Goal: Check status: Check status

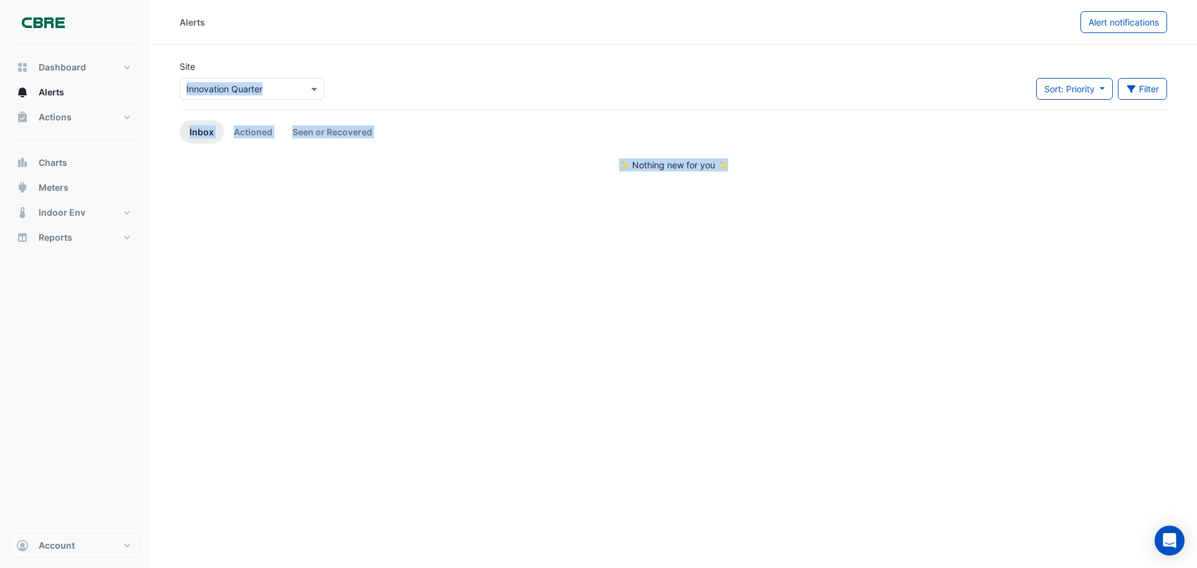
drag, startPoint x: 383, startPoint y: 64, endPoint x: 869, endPoint y: 219, distance: 510.0
click at [869, 219] on div "Alerts Alert notifications Site Select a Site × Innovation Quarter Sort: Priori…" at bounding box center [674, 284] width 1048 height 568
drag, startPoint x: 869, startPoint y: 219, endPoint x: 241, endPoint y: 51, distance: 650.2
click at [241, 51] on div "Alerts Alert notifications Site Select a Site × Innovation Quarter Sort: Priori…" at bounding box center [674, 284] width 1048 height 568
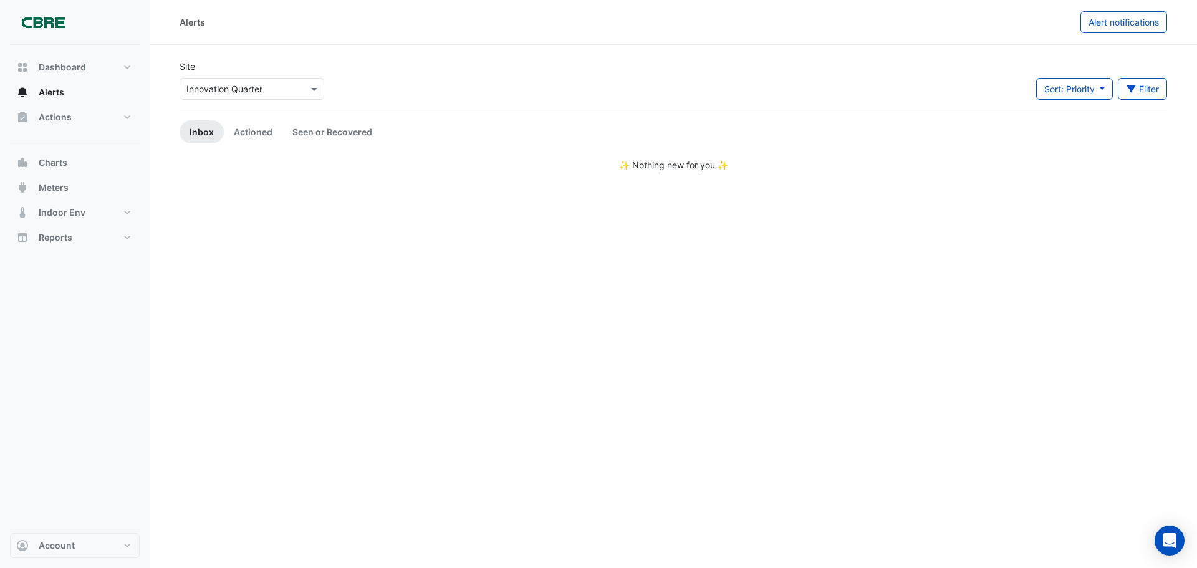
click at [241, 51] on section "Site Select a Site × Innovation Quarter Sort: Priority Priority Updated Filter …" at bounding box center [674, 108] width 1048 height 127
drag, startPoint x: 241, startPoint y: 51, endPoint x: 838, endPoint y: 266, distance: 635.0
click at [838, 266] on div "Alerts Alert notifications Site Select a Site × Innovation Quarter Sort: Priori…" at bounding box center [674, 284] width 1048 height 568
click at [268, 234] on div "Alerts Alert notifications Site Select a Site × Innovation Quarter Sort: Priori…" at bounding box center [674, 284] width 1048 height 568
drag, startPoint x: 268, startPoint y: 234, endPoint x: 176, endPoint y: 40, distance: 214.8
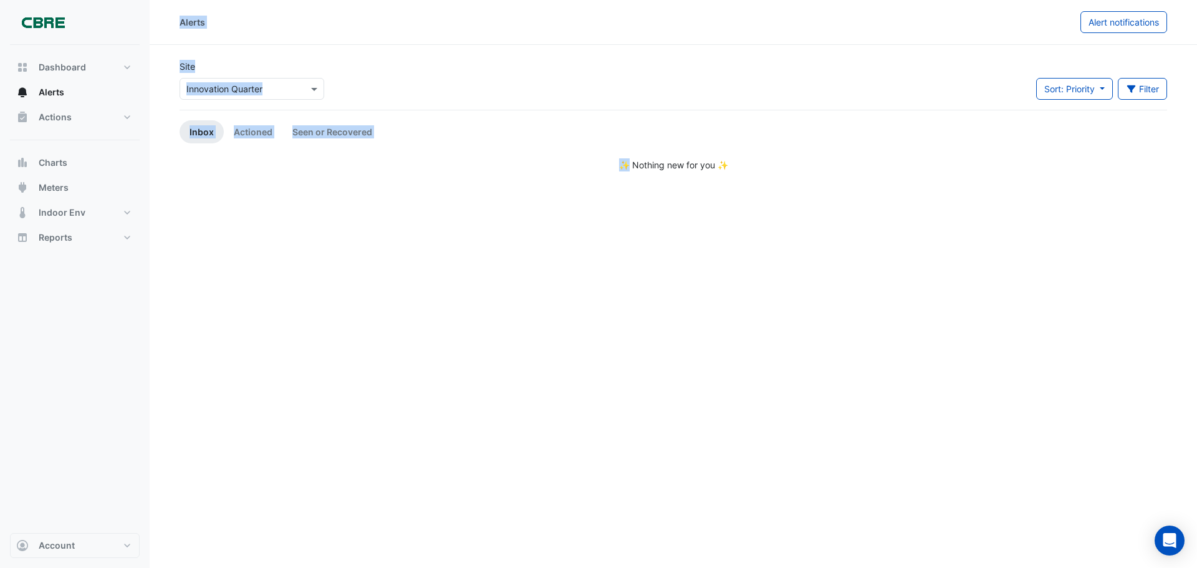
click at [176, 40] on div "Alerts Alert notifications Site Select a Site × Innovation Quarter Sort: Priori…" at bounding box center [674, 284] width 1048 height 568
click at [845, 218] on div "Alerts Alert notifications Site Select a Site × Innovation Quarter Sort: Priori…" at bounding box center [674, 284] width 1048 height 568
click at [243, 137] on link "Actioned" at bounding box center [253, 131] width 59 height 23
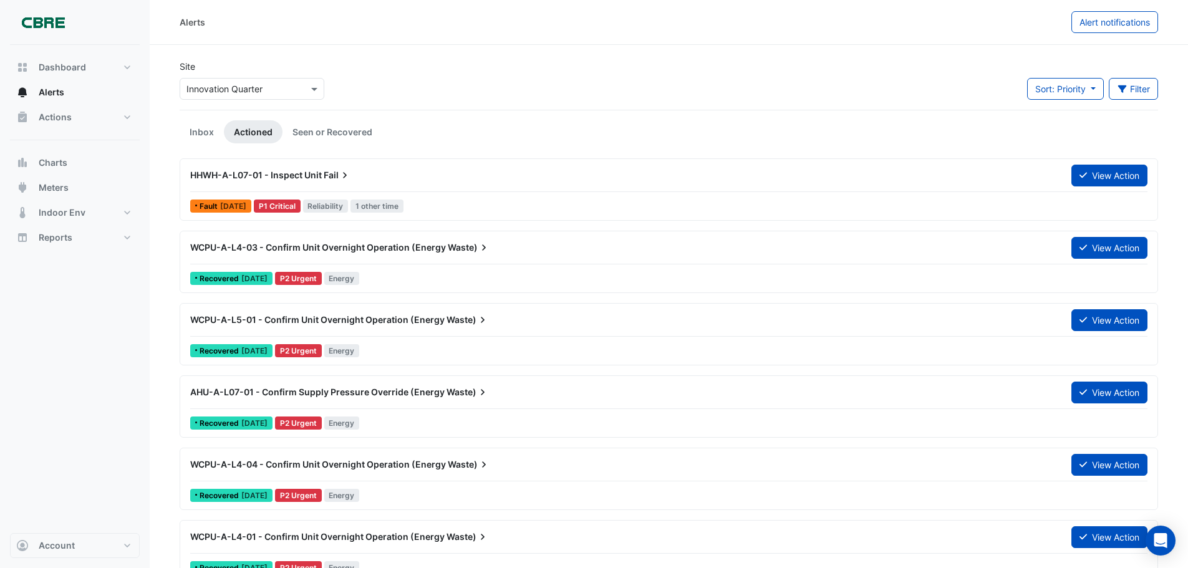
click at [304, 171] on span "HHWH-A-L07-01 - Inspect Unit" at bounding box center [256, 175] width 132 height 11
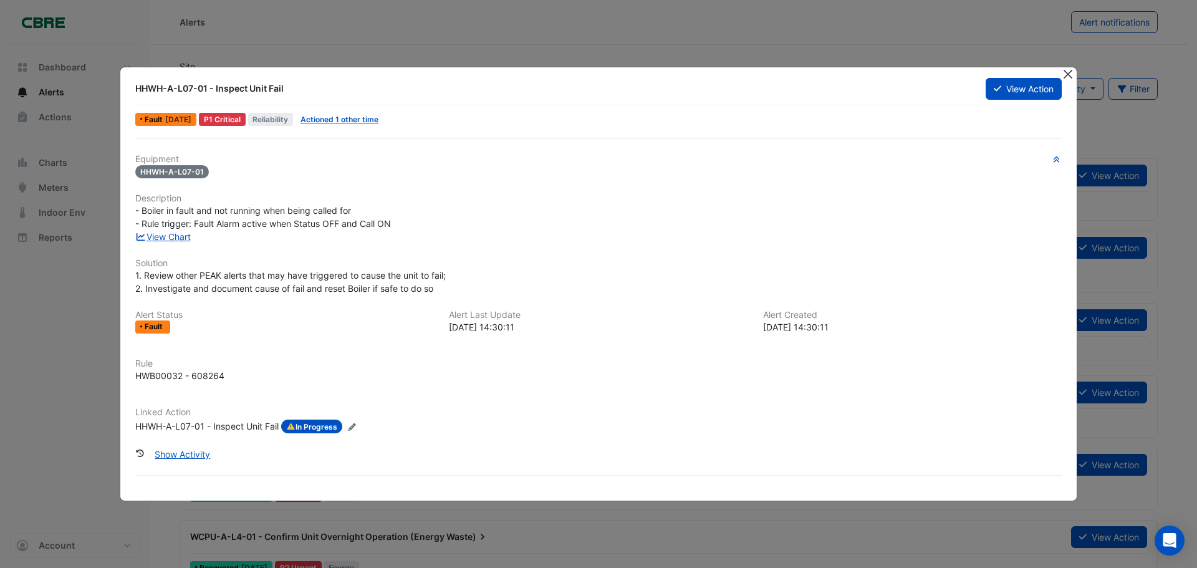
click at [1065, 77] on button "Close" at bounding box center [1067, 73] width 13 height 13
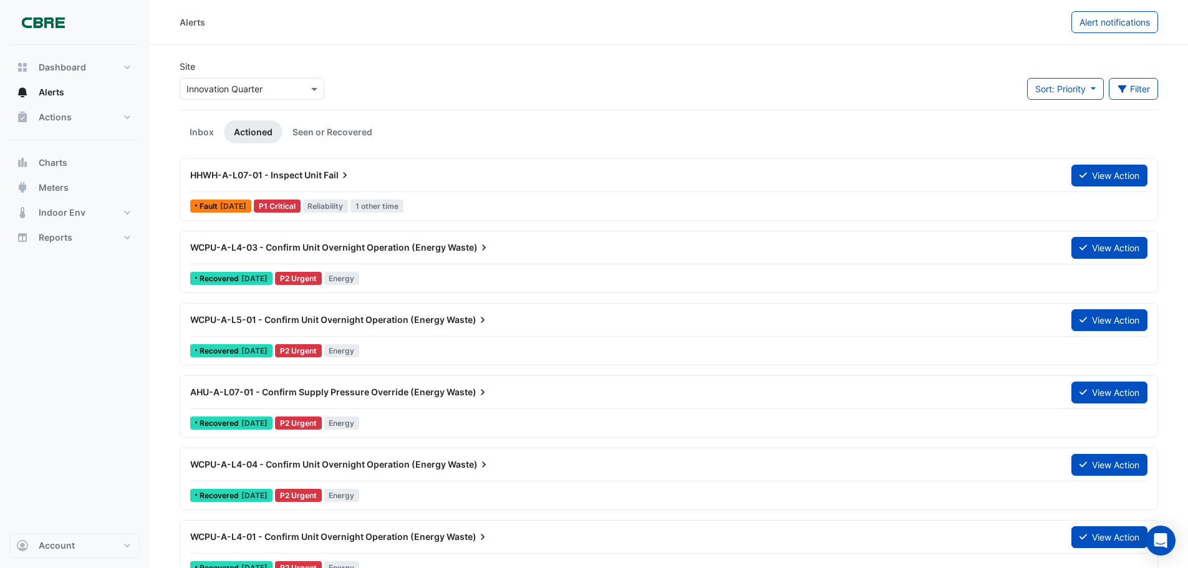
click at [415, 27] on div "Alerts" at bounding box center [626, 22] width 892 height 22
